Goal: Information Seeking & Learning: Learn about a topic

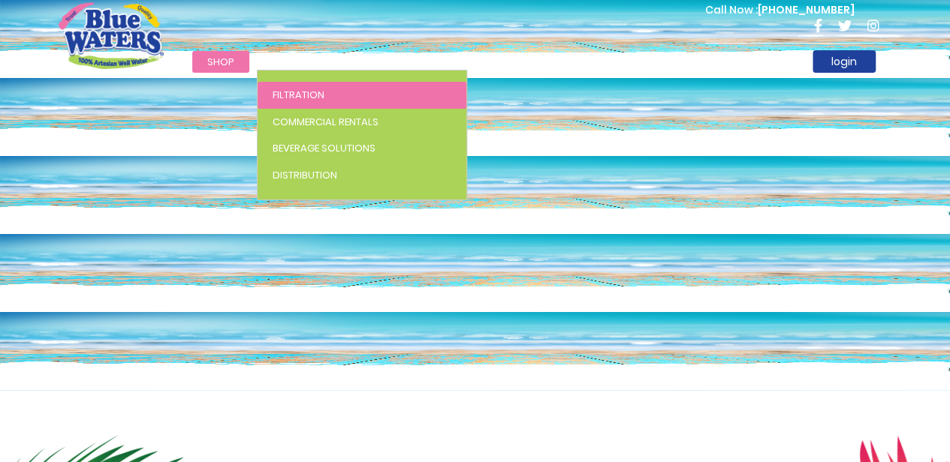
click at [297, 93] on span "Filtration" at bounding box center [299, 95] width 52 height 14
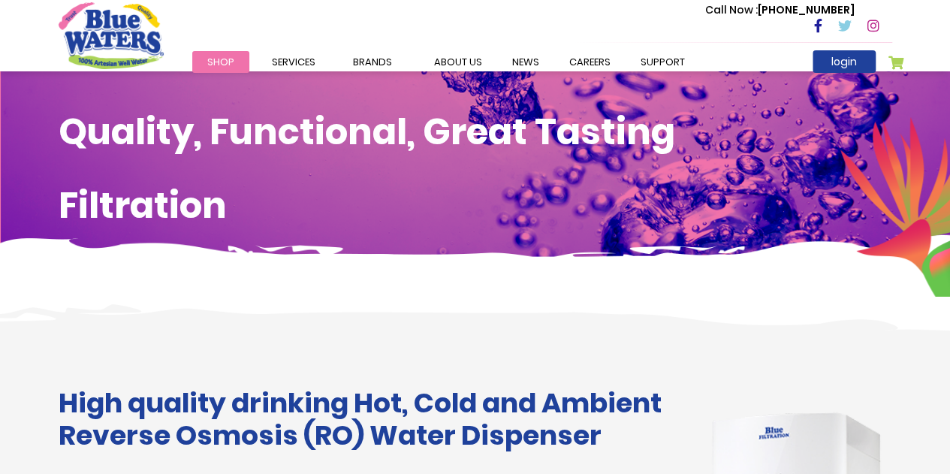
click at [322, 270] on div "Quality, Functional, Great Tasting Filtration" at bounding box center [475, 183] width 950 height 225
